Goal: Transaction & Acquisition: Purchase product/service

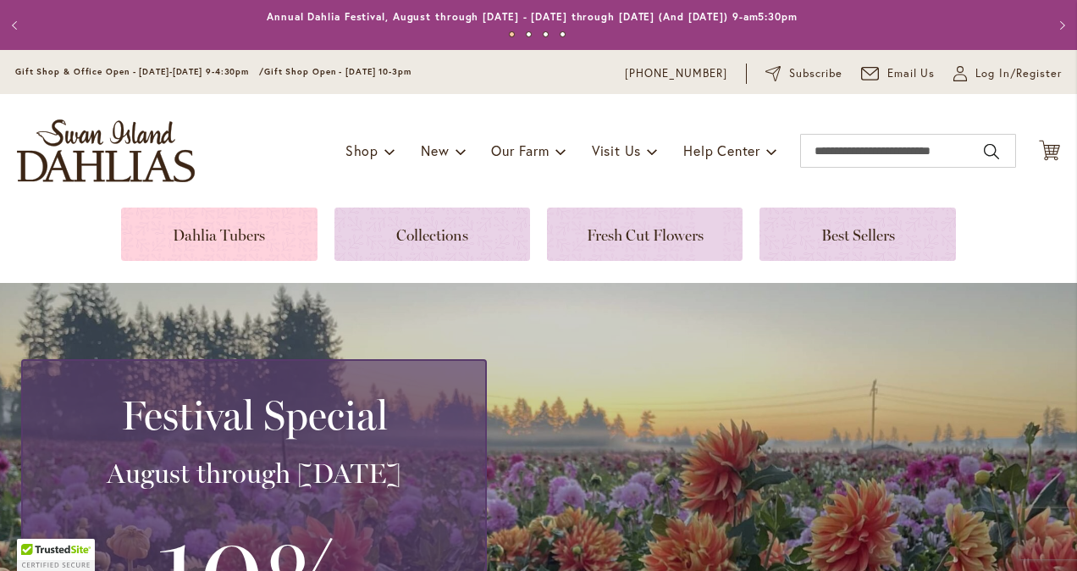
click at [206, 229] on link at bounding box center [219, 233] width 196 height 53
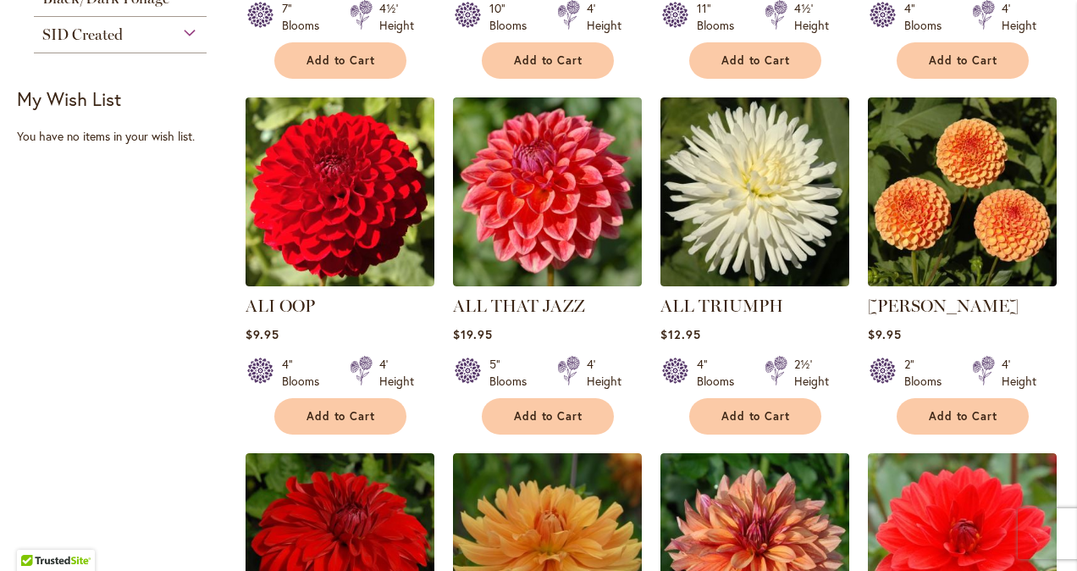
scroll to position [339, 0]
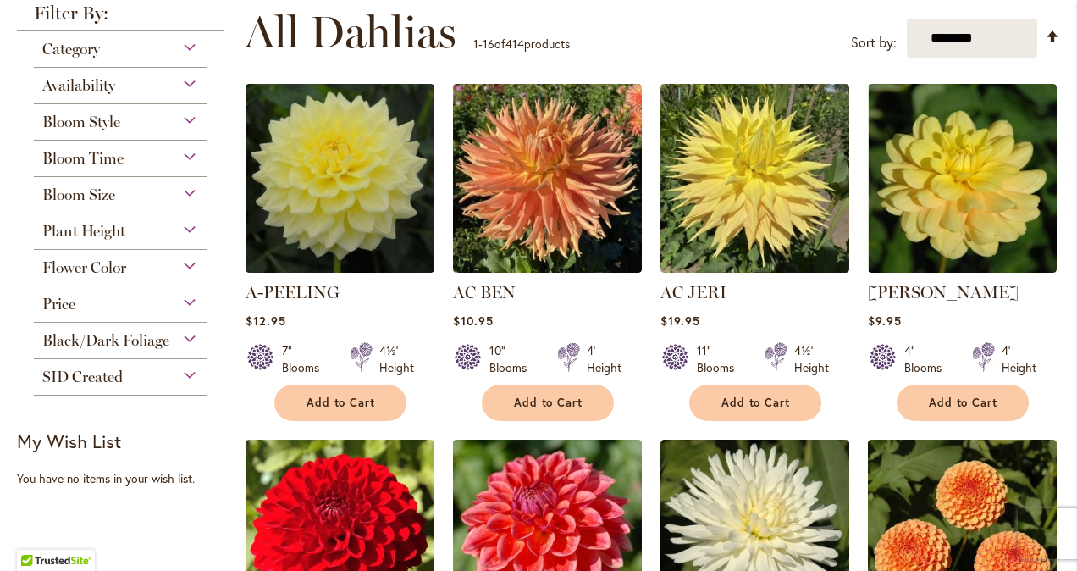
click at [189, 119] on div "Bloom Style" at bounding box center [120, 117] width 173 height 27
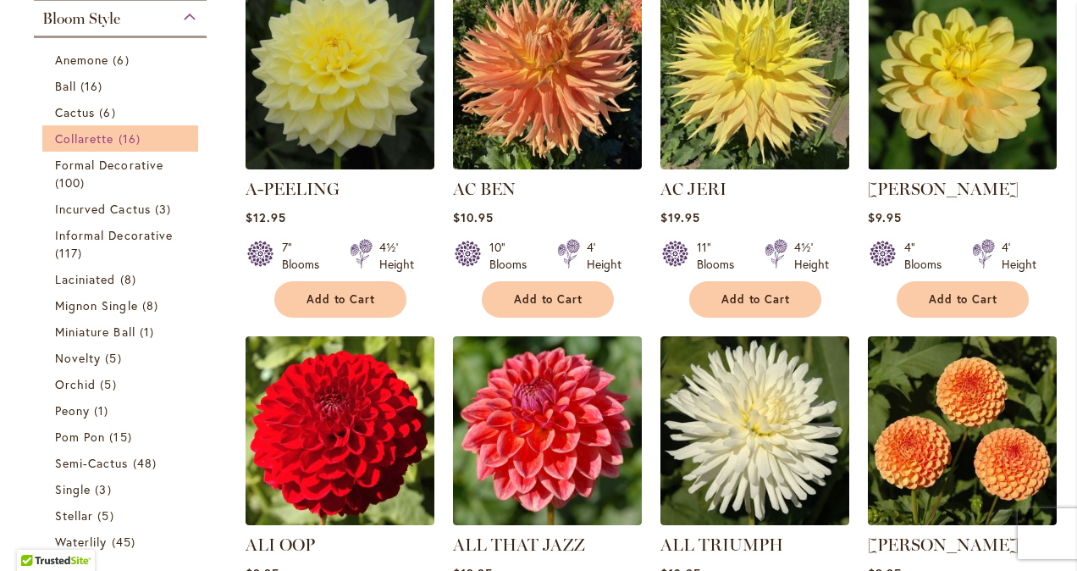
click at [85, 142] on span "Collarette" at bounding box center [84, 138] width 59 height 16
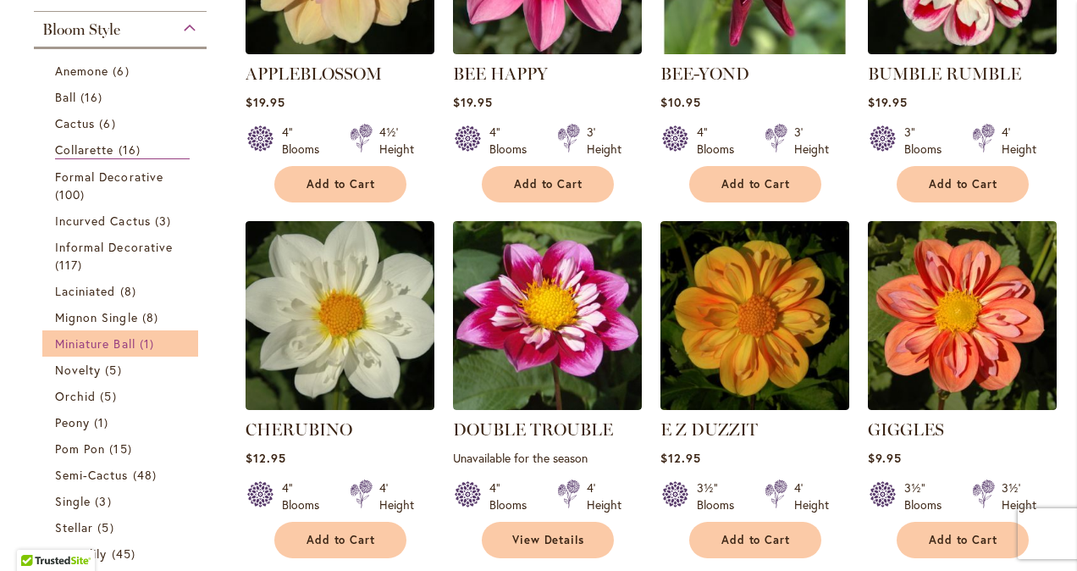
scroll to position [423, 0]
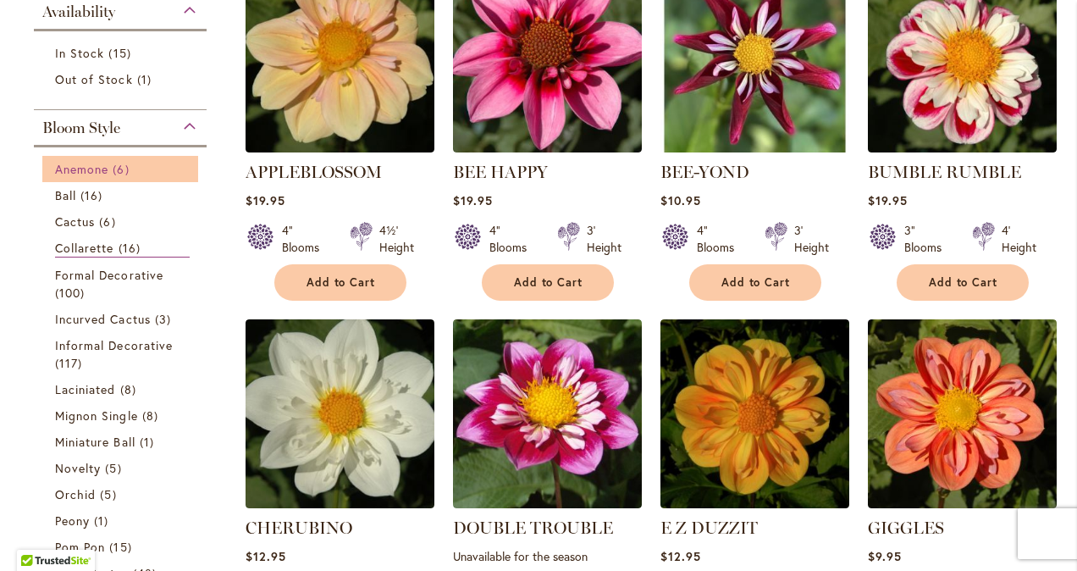
click at [86, 164] on span "Anemone" at bounding box center [81, 169] width 53 height 16
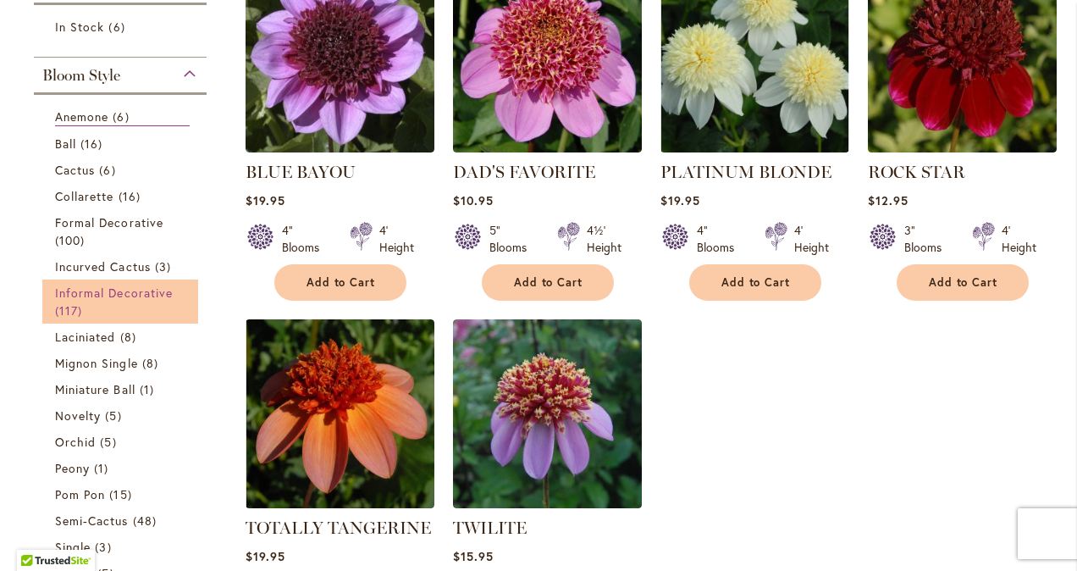
scroll to position [677, 0]
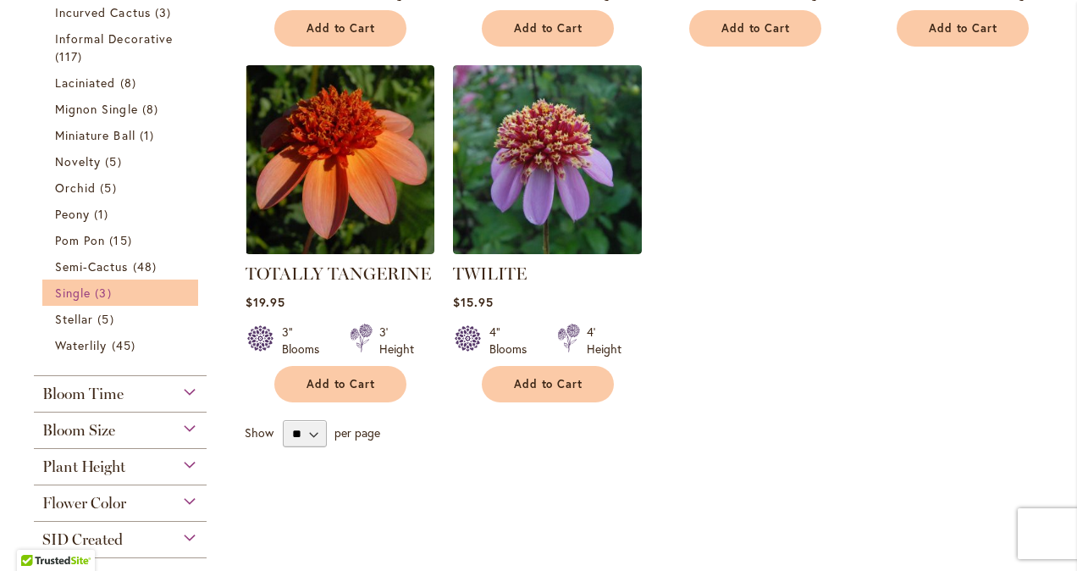
click at [79, 295] on span "Single" at bounding box center [73, 293] width 36 height 16
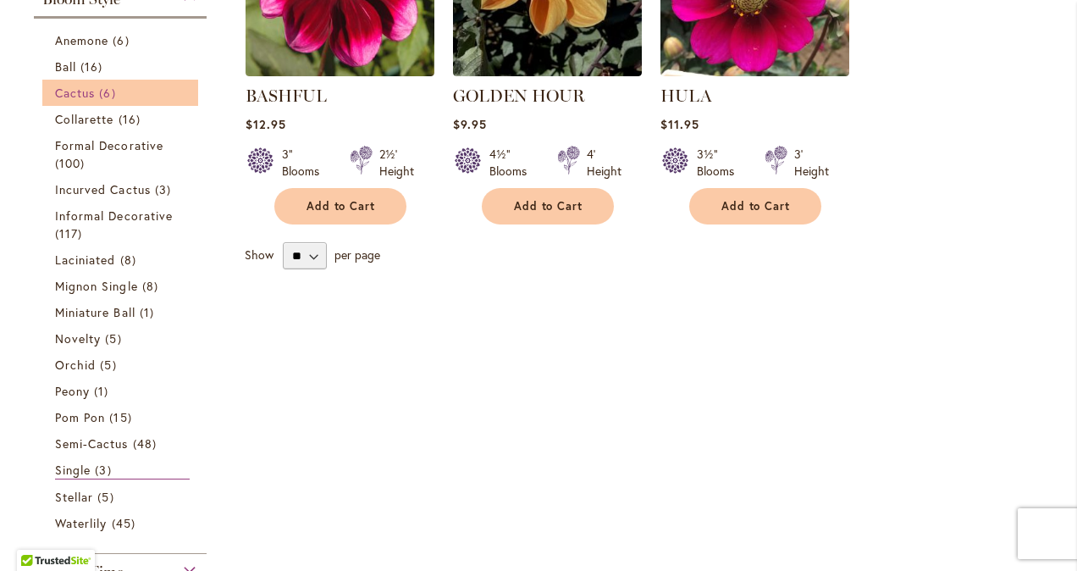
scroll to position [508, 0]
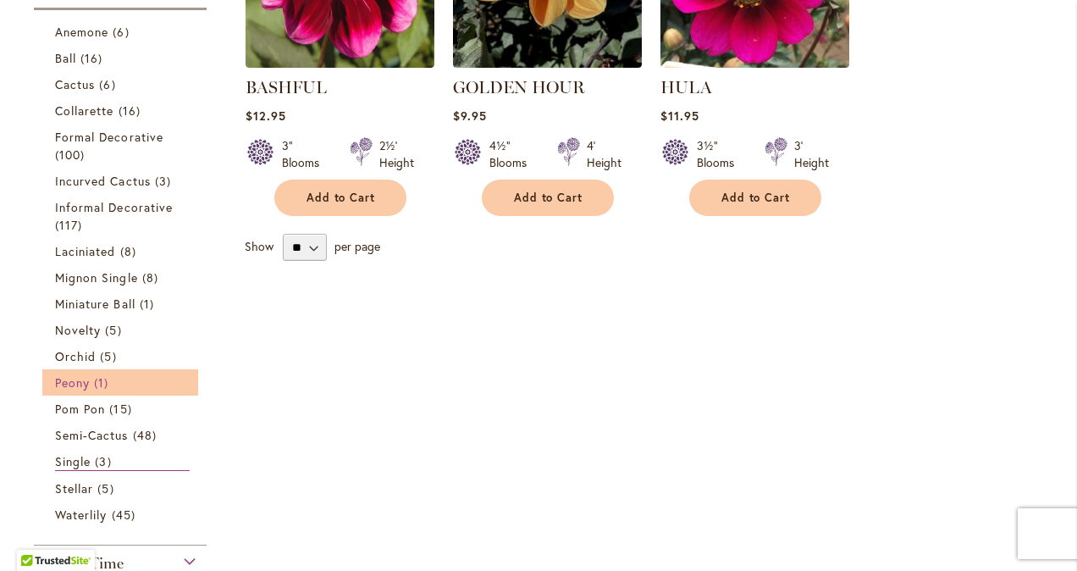
click at [73, 376] on span "Peony" at bounding box center [72, 382] width 35 height 16
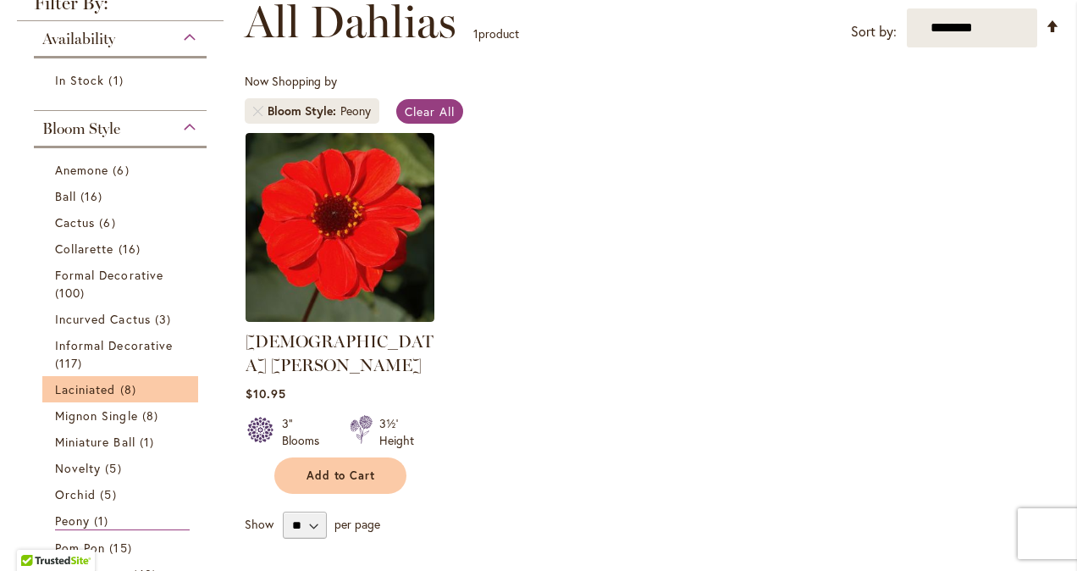
scroll to position [423, 0]
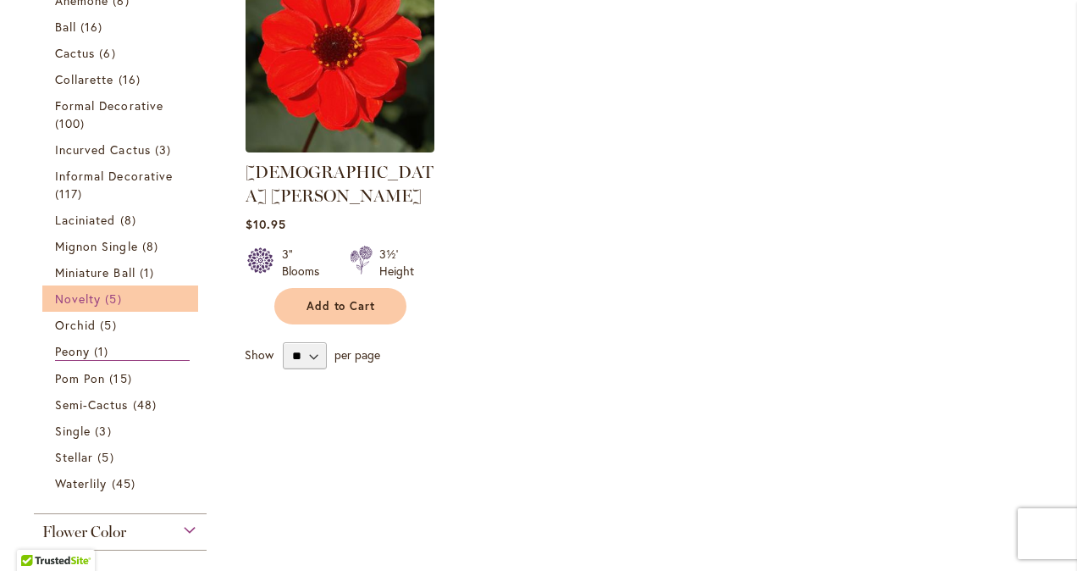
click at [91, 294] on span "Novelty" at bounding box center [78, 298] width 46 height 16
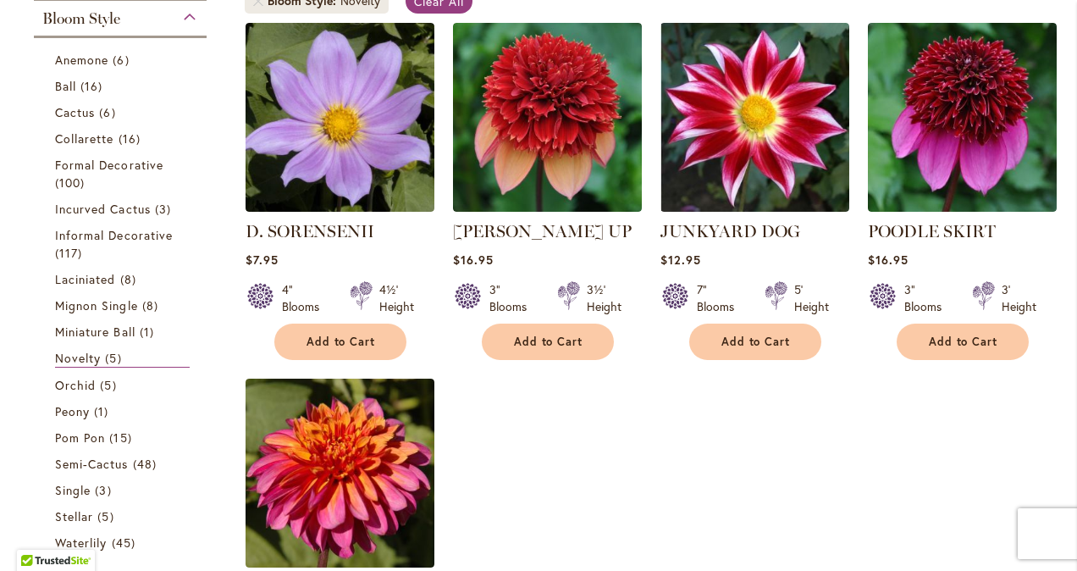
scroll to position [339, 0]
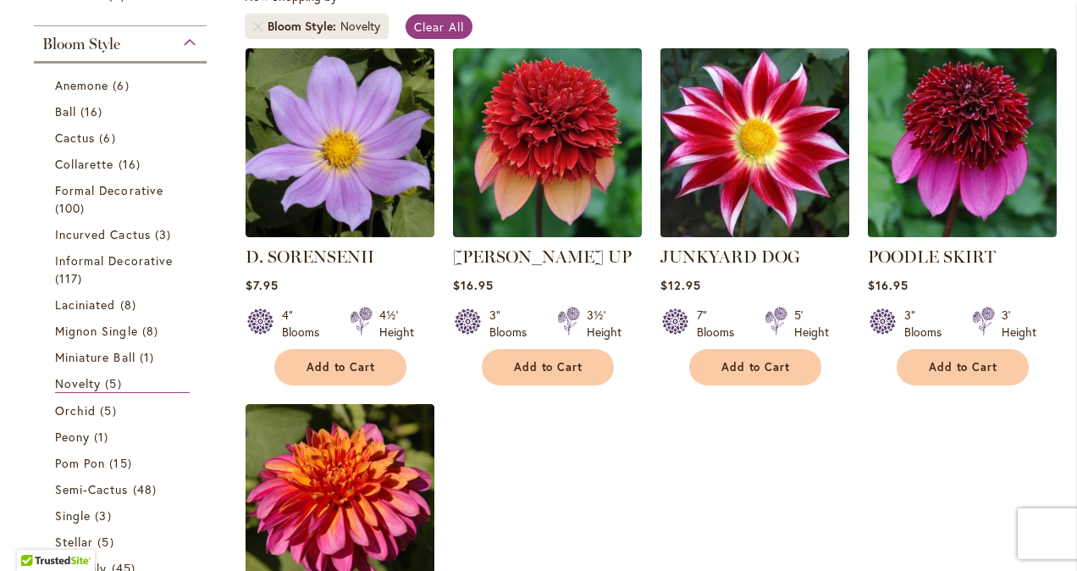
click at [738, 154] on img at bounding box center [754, 142] width 198 height 198
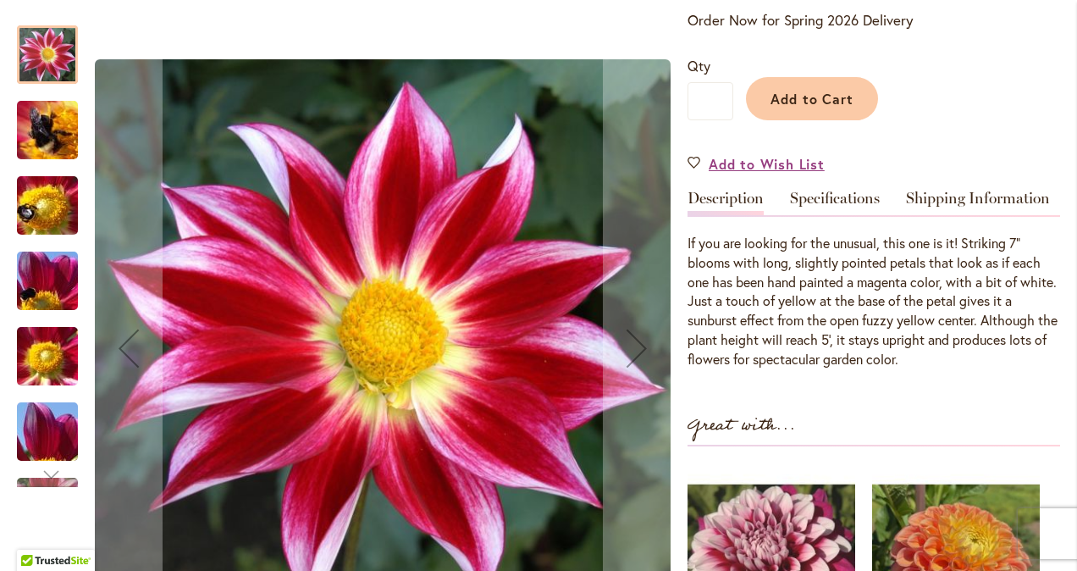
scroll to position [339, 0]
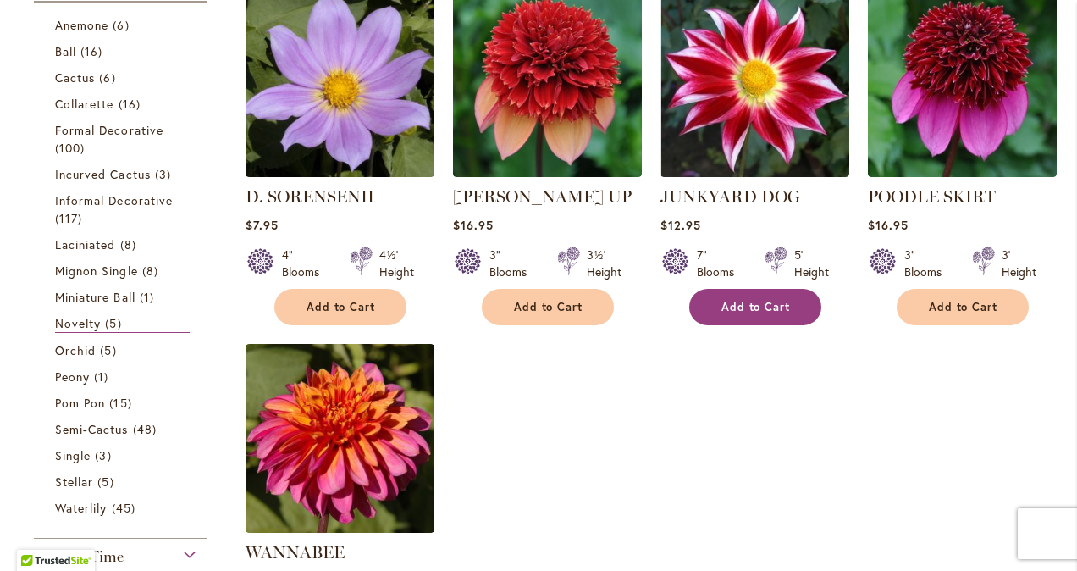
scroll to position [508, 0]
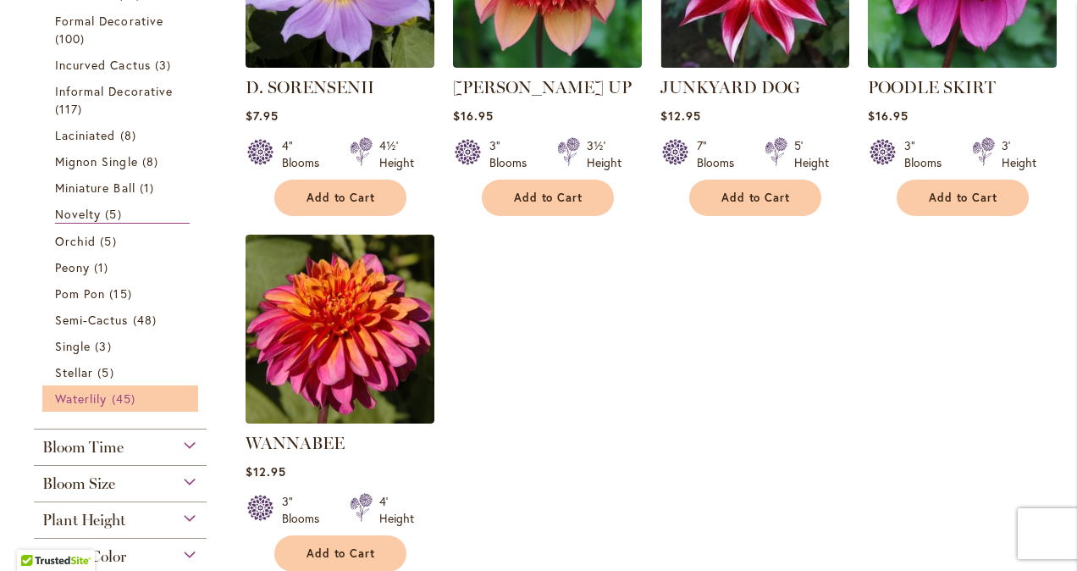
click at [87, 396] on span "Waterlily" at bounding box center [81, 398] width 52 height 16
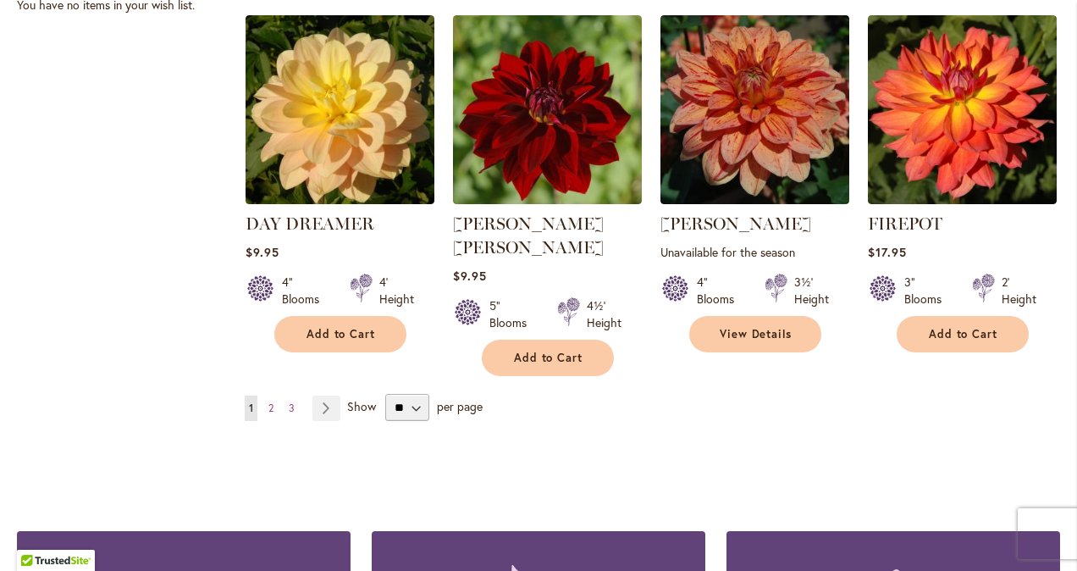
scroll to position [1440, 0]
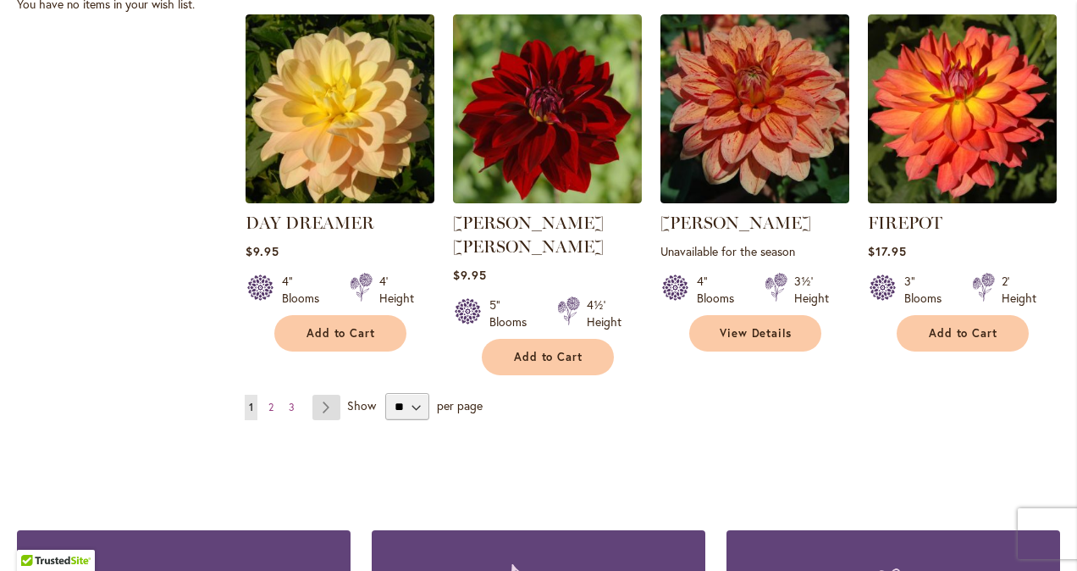
click at [323, 395] on link "Page Next" at bounding box center [326, 407] width 28 height 25
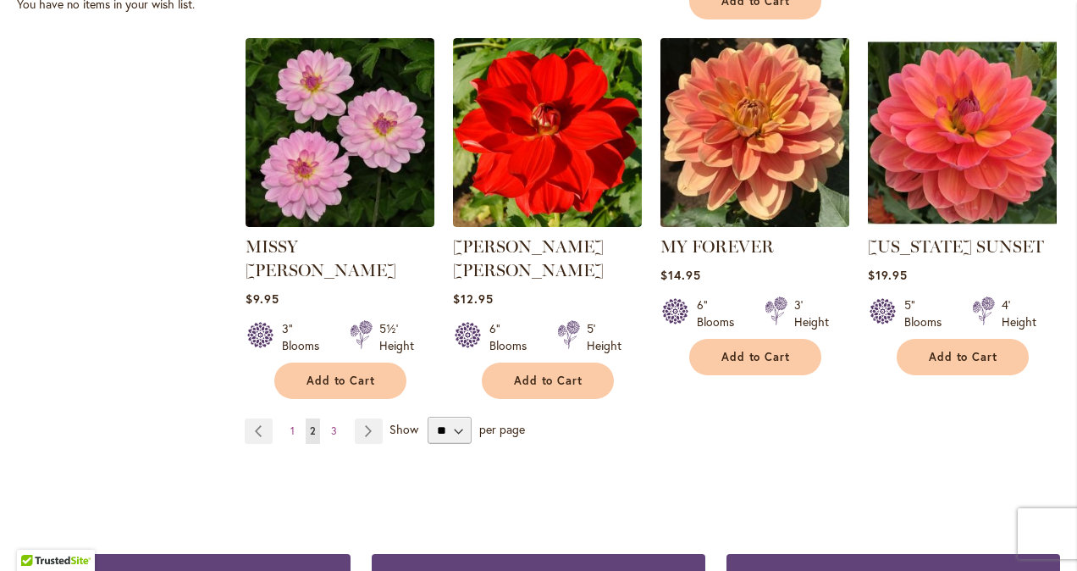
scroll to position [1524, 0]
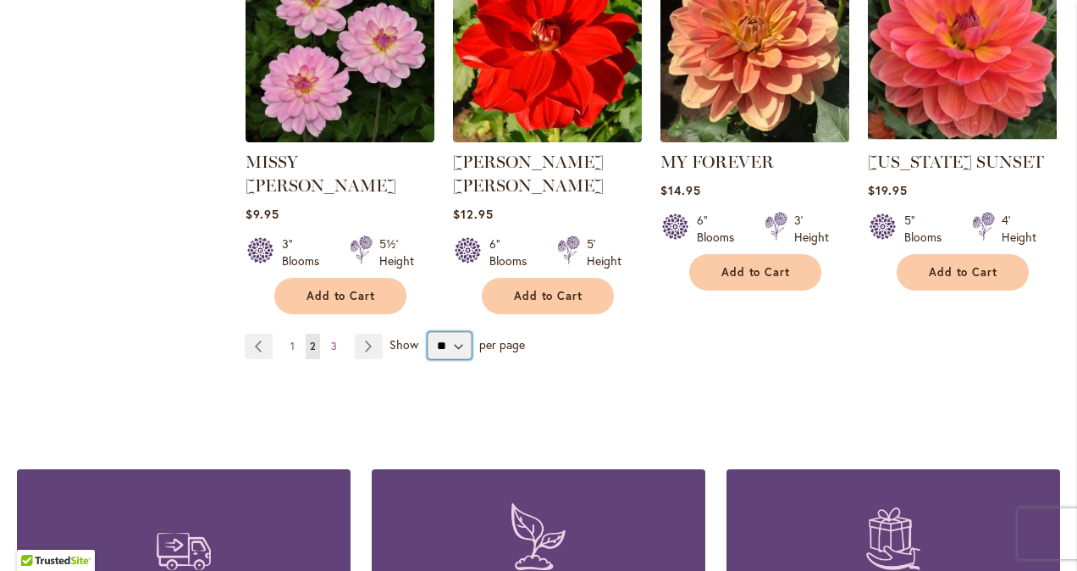
click at [466, 332] on select "** ** ** **" at bounding box center [450, 345] width 44 height 27
select select "**"
click at [428, 332] on select "** ** ** **" at bounding box center [450, 345] width 44 height 27
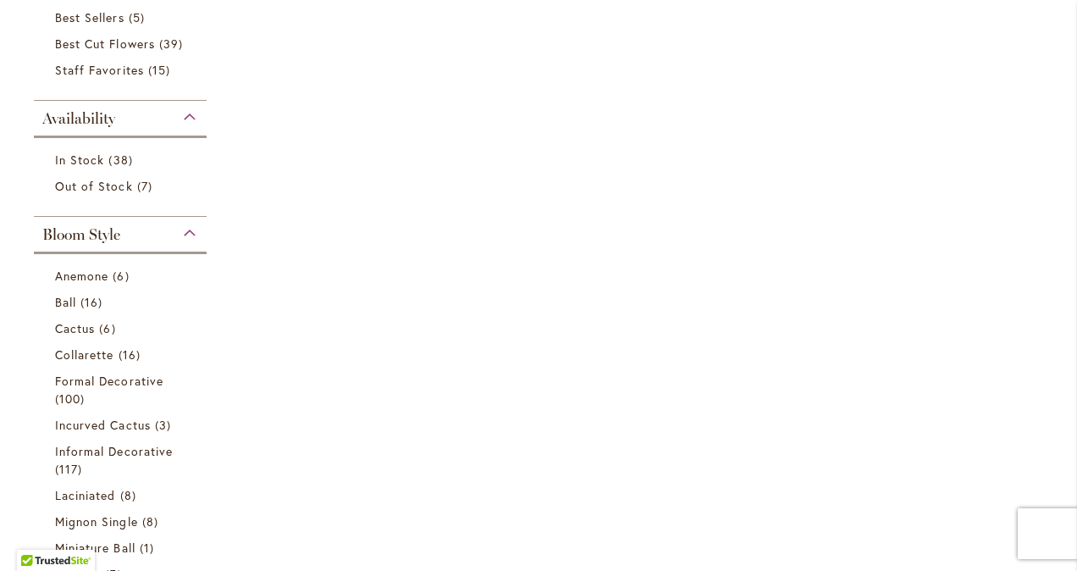
scroll to position [593, 0]
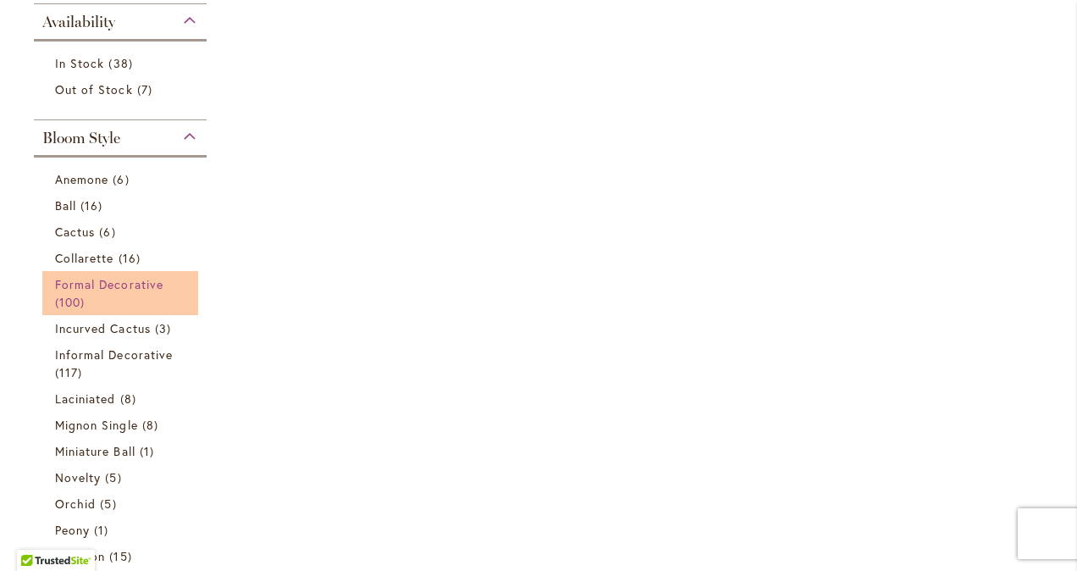
click at [132, 278] on span "Formal Decorative" at bounding box center [109, 284] width 108 height 16
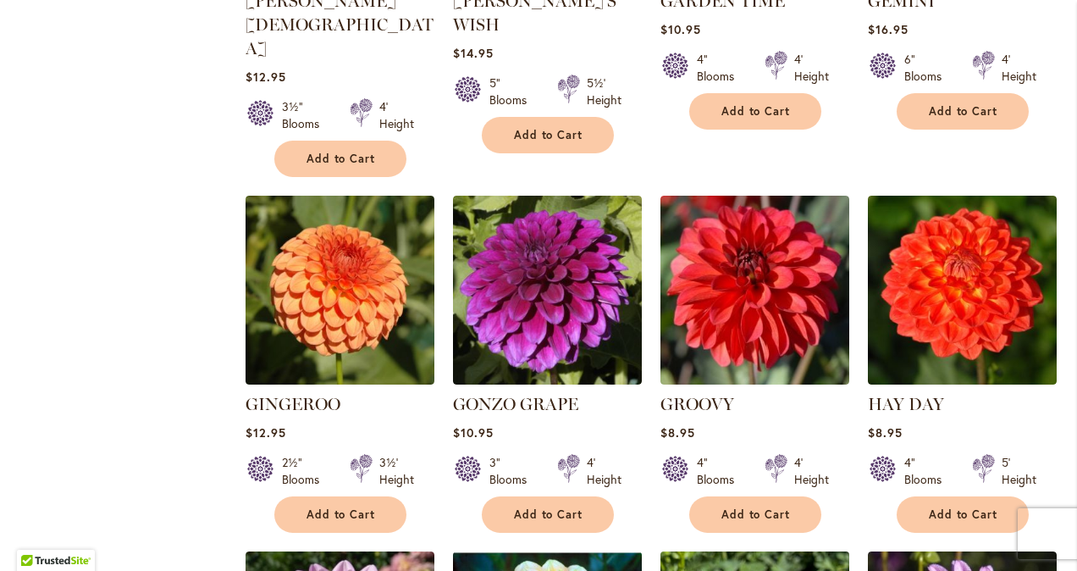
scroll to position [3726, 0]
